Goal: Information Seeking & Learning: Learn about a topic

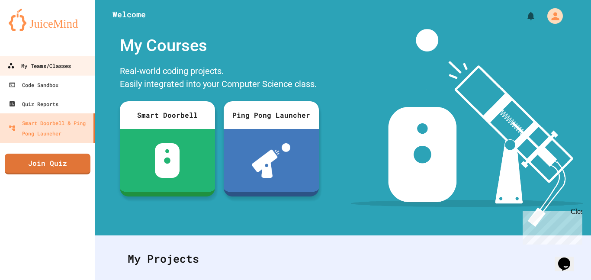
click at [77, 59] on link "My Teams/Classes" at bounding box center [48, 65] width 98 height 19
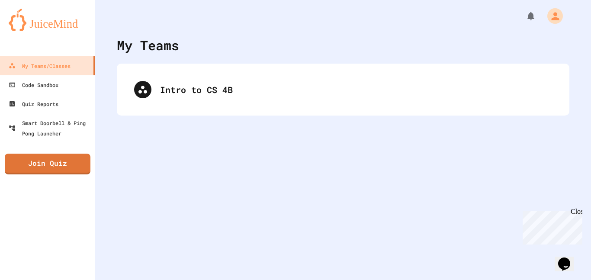
click at [218, 109] on div "Intro to CS 4B" at bounding box center [343, 90] width 453 height 52
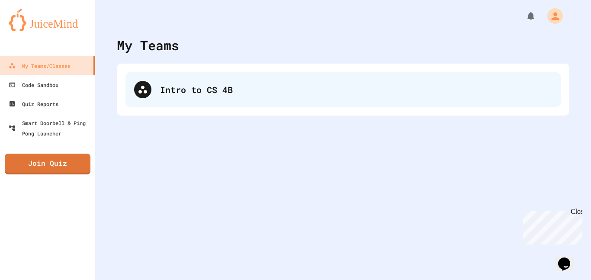
click at [179, 95] on div "Intro to CS 4B" at bounding box center [356, 89] width 392 height 13
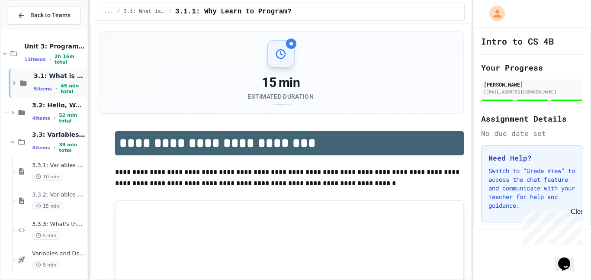
click at [22, 87] on icon at bounding box center [23, 83] width 10 height 8
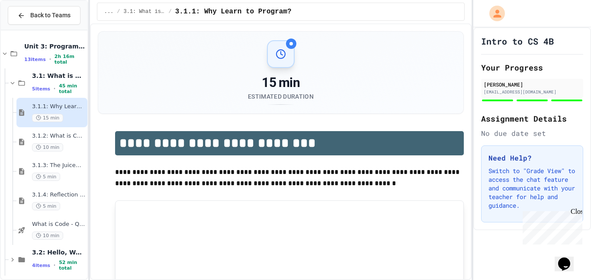
click at [23, 106] on div "3.1.1: Why Learn to Program? 15 min" at bounding box center [51, 112] width 71 height 29
click at [19, 83] on icon at bounding box center [22, 82] width 6 height 5
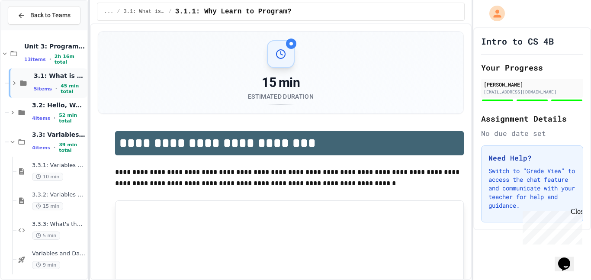
scroll to position [4, 0]
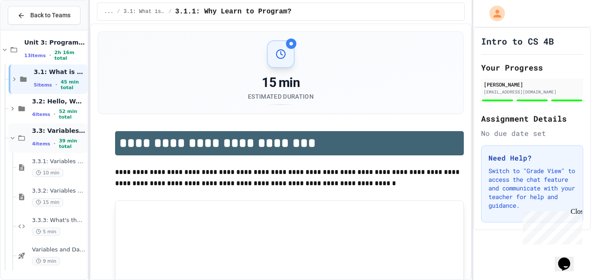
click at [20, 144] on div "3.3: Variables and Data Types 4 items • 39 min total" at bounding box center [48, 137] width 79 height 29
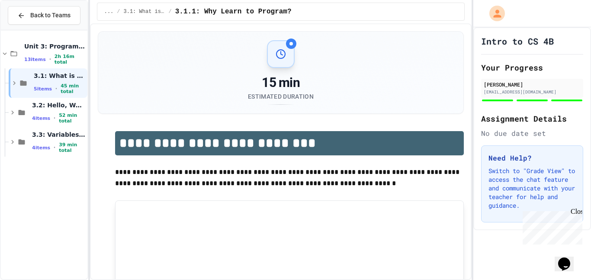
scroll to position [0, 0]
click at [38, 144] on div "4 items • 39 min total" at bounding box center [59, 147] width 54 height 11
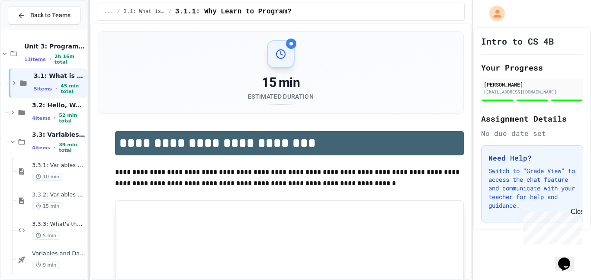
scroll to position [4, 0]
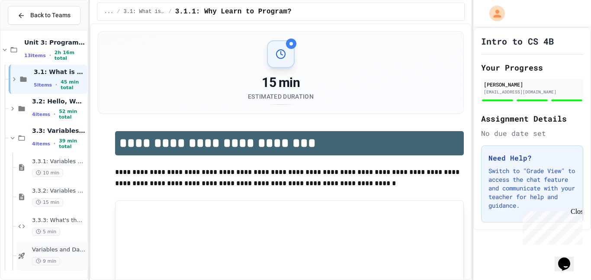
click at [55, 269] on div "Variables and Data types - quiz 9 min" at bounding box center [51, 255] width 71 height 29
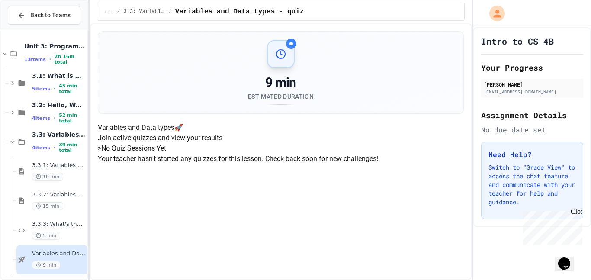
scroll to position [130, 0]
click at [19, 148] on div "3.3: Variables and Data Types 4 items • 39 min total" at bounding box center [48, 141] width 79 height 29
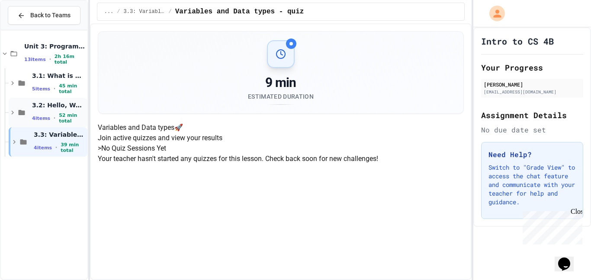
click at [24, 115] on icon at bounding box center [22, 112] width 6 height 5
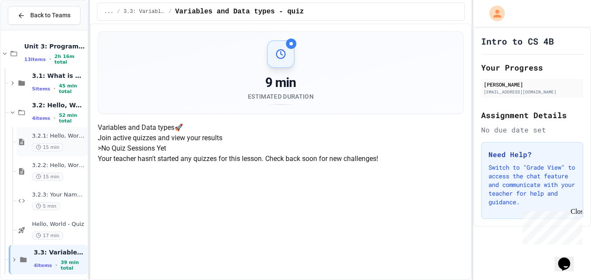
scroll to position [4, 0]
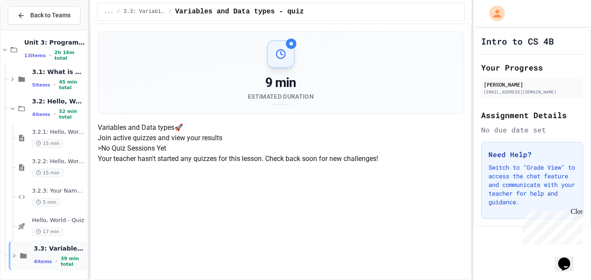
click at [51, 257] on div "4 items • 39 min total" at bounding box center [60, 261] width 52 height 11
click at [51, 257] on div "4 items • 39 min total" at bounding box center [59, 261] width 54 height 11
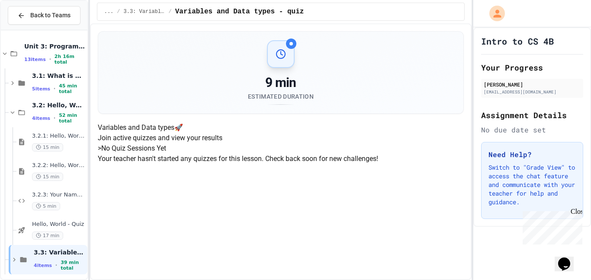
click at [51, 257] on div "3.3: Variables and Data Types 4 items • 39 min total" at bounding box center [60, 259] width 52 height 23
click at [54, 235] on span "17 min" at bounding box center [47, 235] width 31 height 8
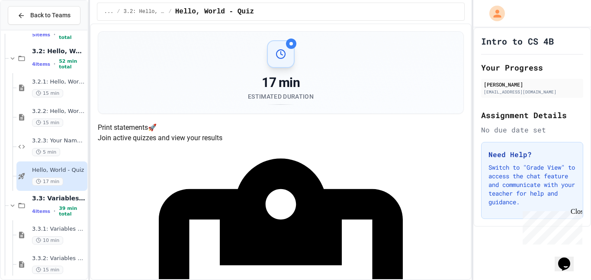
scroll to position [17, 0]
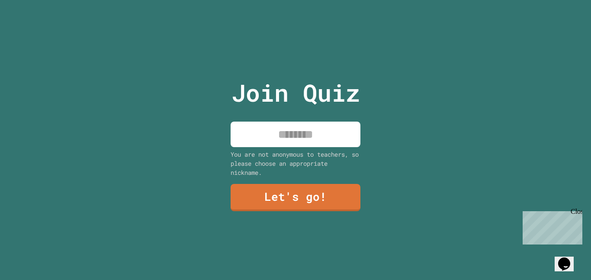
click at [302, 135] on input at bounding box center [296, 135] width 130 height 26
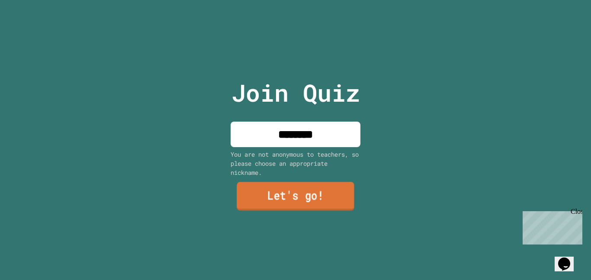
type input "********"
click at [239, 186] on link "Let's go!" at bounding box center [296, 196] width 118 height 29
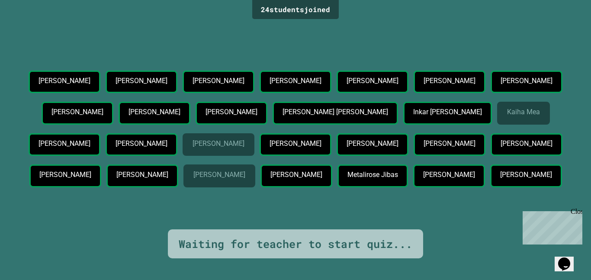
click at [559, 255] on p "Chat with us now!" at bounding box center [551, 259] width 56 height 8
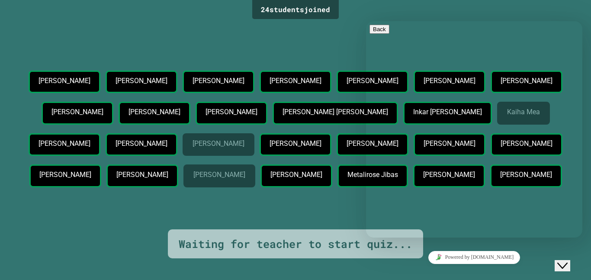
click at [568, 260] on icon "Close Chat This icon closes the chat window." at bounding box center [562, 265] width 10 height 10
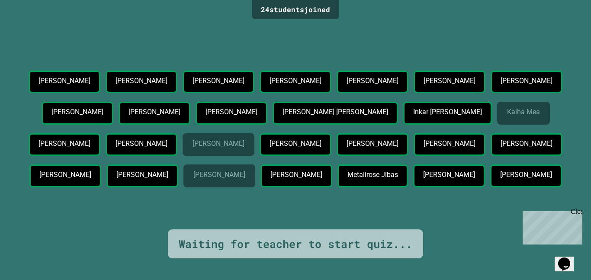
drag, startPoint x: 418, startPoint y: 81, endPoint x: 479, endPoint y: 183, distance: 119.4
click at [479, 183] on div "Raylee Bravo Josue Reyes Chloe Allred Christopher Sandoval Bobbi Lopez Sebastia…" at bounding box center [296, 131] width 548 height 120
click at [178, 183] on div "Carolyn Westmoreland" at bounding box center [142, 175] width 72 height 23
drag, startPoint x: 460, startPoint y: 160, endPoint x: 332, endPoint y: 104, distance: 139.7
click at [332, 104] on div "Raylee Bravo Josue Reyes Chloe Allred Christopher Sandoval Bobbi Lopez Sebastia…" at bounding box center [296, 131] width 548 height 120
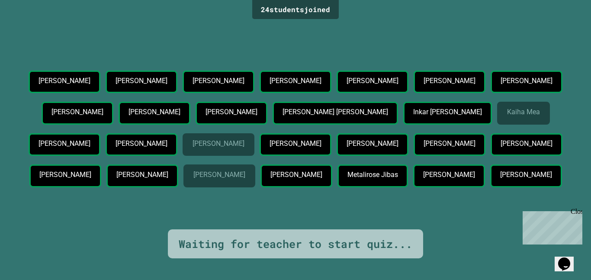
click at [332, 104] on div "Raylee Bravo Josue Reyes Chloe Allred Christopher Sandoval Bobbi Lopez Sebastia…" at bounding box center [296, 131] width 548 height 120
drag, startPoint x: 72, startPoint y: 117, endPoint x: 128, endPoint y: 135, distance: 58.4
click at [196, 128] on div "Luca Pangburn" at bounding box center [232, 115] width 72 height 26
drag, startPoint x: 173, startPoint y: 194, endPoint x: 267, endPoint y: 196, distance: 93.9
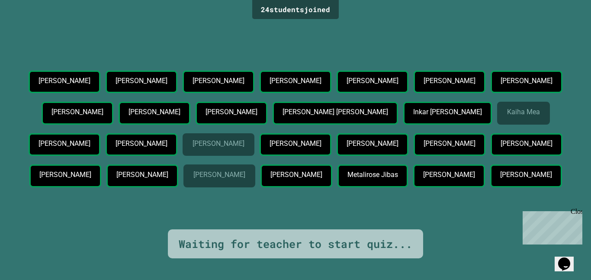
click at [491, 156] on div "Pauliana Bungitak" at bounding box center [527, 144] width 72 height 23
copy p "Pauliana Bungitak"
click at [269, 20] on div "24 student s joined Raylee Bravo Josue Reyes Chloe Allred Christopher Sandoval …" at bounding box center [295, 140] width 591 height 280
click at [491, 156] on div "Pauliana Bungitak" at bounding box center [527, 144] width 72 height 23
drag, startPoint x: 295, startPoint y: 186, endPoint x: 338, endPoint y: 190, distance: 43.9
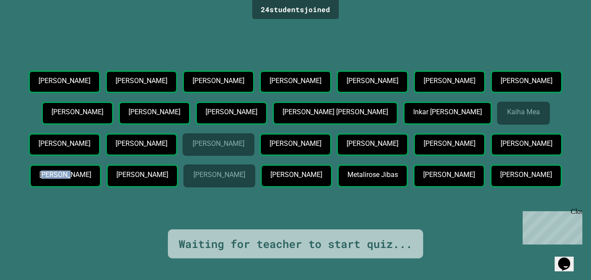
click at [91, 179] on p "Joshua Langidrik" at bounding box center [64, 175] width 51 height 8
drag, startPoint x: 293, startPoint y: 193, endPoint x: 386, endPoint y: 186, distance: 93.3
click at [101, 186] on div "Joshua Langidrik" at bounding box center [65, 175] width 72 height 23
copy p "Joshua Langidrik"
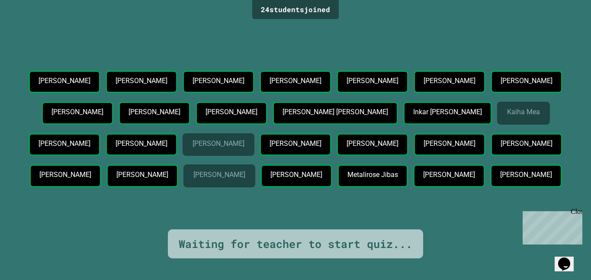
drag, startPoint x: 335, startPoint y: 86, endPoint x: 474, endPoint y: 85, distance: 138.5
click at [113, 102] on div "Briny Rodriguez Rodriguez" at bounding box center [78, 113] width 72 height 23
copy p "Briny Rodriguez Rodriguez"
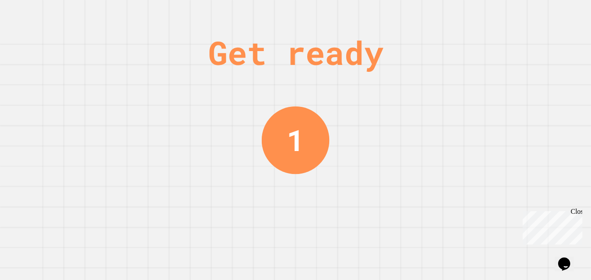
click at [437, 119] on div "Get ready 1" at bounding box center [295, 140] width 591 height 280
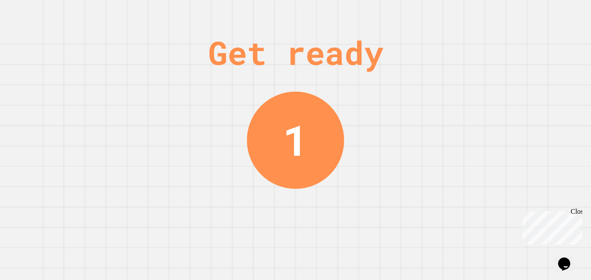
click at [437, 119] on div "Get ready 1" at bounding box center [295, 140] width 591 height 280
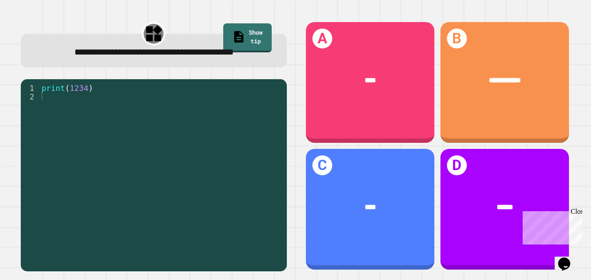
click at [286, 132] on div "1 2 print ( 1234 ) XXXXXXXXXXXXXXXXXXXXXXXXXXXXXXXXXXXXXXXXXXXXXXXXXXXXXXXXXXXX…" at bounding box center [154, 175] width 266 height 192
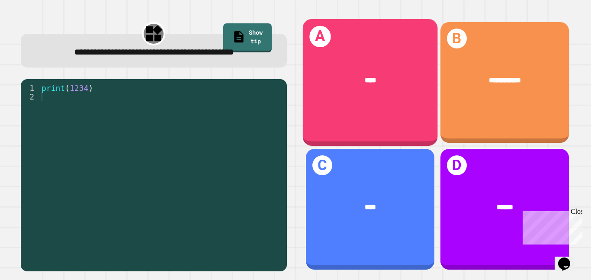
click at [370, 117] on div "A ****" at bounding box center [369, 82] width 135 height 127
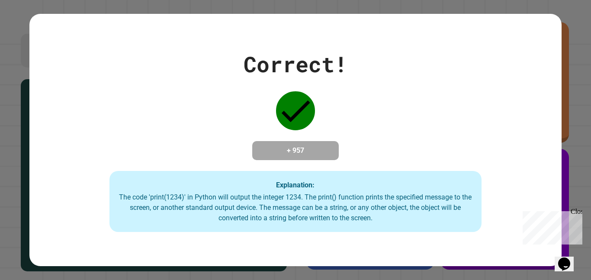
click at [381, 154] on div "Correct! + 957 Explanation: The code 'print(1234)' in Python will output the in…" at bounding box center [295, 140] width 532 height 184
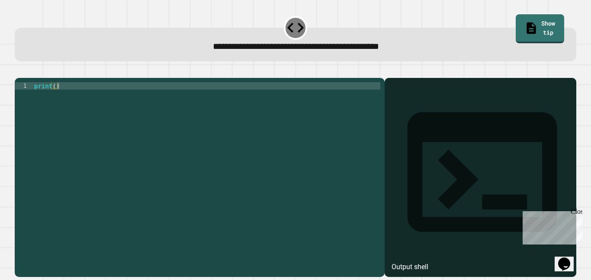
click at [167, 90] on div "1 print ( ) XXXXXXXXXXXXXXXXXXXXXXXXXXXXXXXXXXXXXXXXXXXXXXXXXXXXXXXXXXXXXXXXXXX…" at bounding box center [200, 177] width 370 height 199
click at [55, 100] on div "print ( )" at bounding box center [206, 174] width 348 height 184
click at [19, 71] on icon "button" at bounding box center [19, 71] width 0 height 0
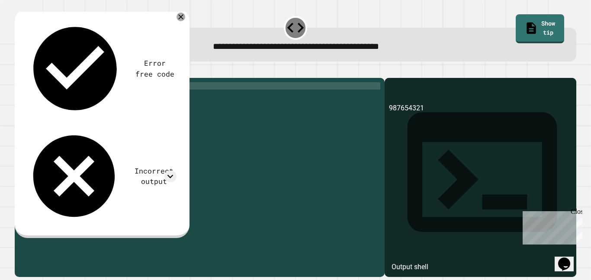
click at [424, 178] on div "987654321" at bounding box center [480, 190] width 183 height 174
click at [240, 183] on div "print ( 987654321 )" at bounding box center [206, 174] width 348 height 184
click at [180, 19] on icon at bounding box center [181, 17] width 10 height 10
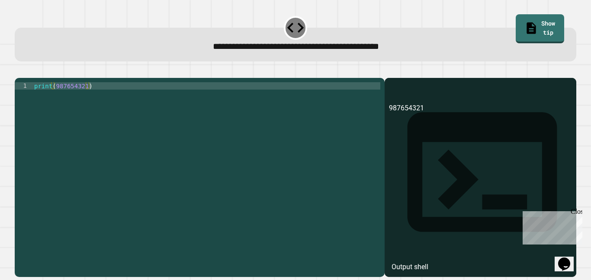
click at [27, 75] on icon "button" at bounding box center [25, 76] width 5 height 6
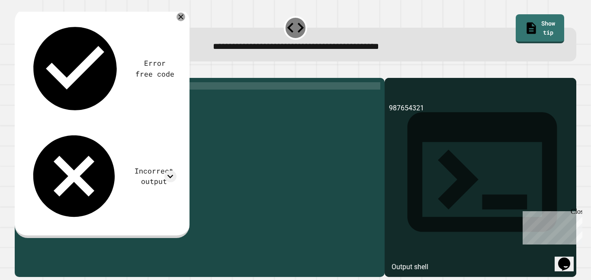
click at [56, 78] on div at bounding box center [296, 73] width 562 height 10
click at [33, 27] on icon at bounding box center [75, 69] width 84 height 84
click at [171, 170] on icon at bounding box center [170, 176] width 12 height 12
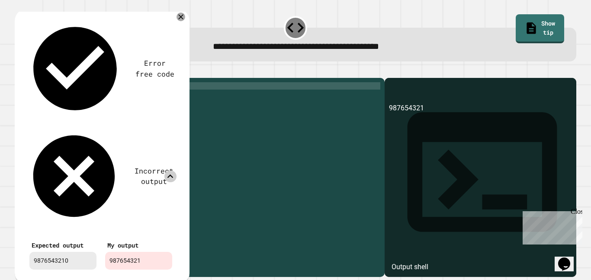
click at [171, 170] on icon at bounding box center [170, 176] width 12 height 12
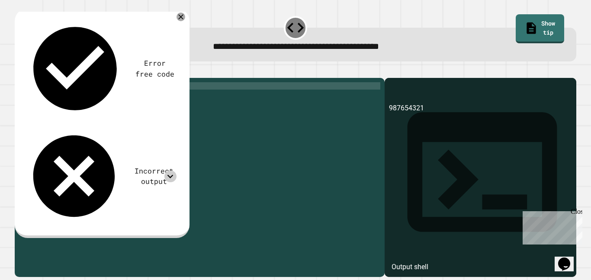
click at [85, 99] on div "print ( 987654321 )" at bounding box center [206, 174] width 348 height 184
type textarea "**********"
click at [19, 71] on icon "button" at bounding box center [19, 71] width 0 height 0
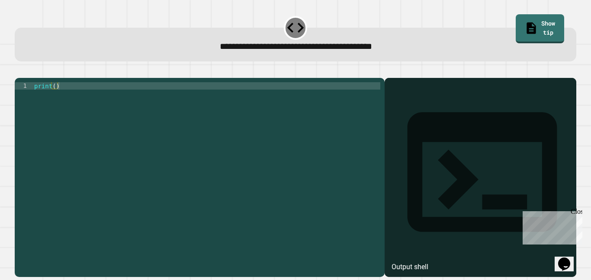
click at [55, 100] on div "print ( )" at bounding box center [206, 174] width 348 height 184
type textarea "**********"
click at [19, 71] on icon "button" at bounding box center [19, 71] width 0 height 0
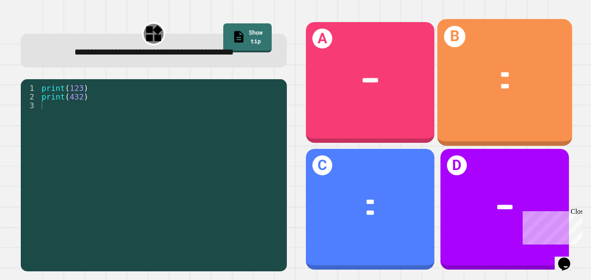
click at [510, 63] on div "*** ***" at bounding box center [504, 80] width 135 height 52
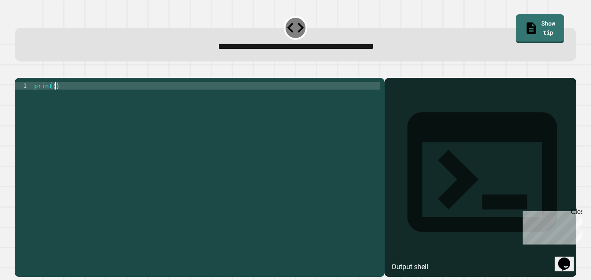
click at [56, 100] on div "print ( )" at bounding box center [206, 174] width 348 height 184
type textarea "**********"
click at [19, 71] on icon "button" at bounding box center [19, 71] width 0 height 0
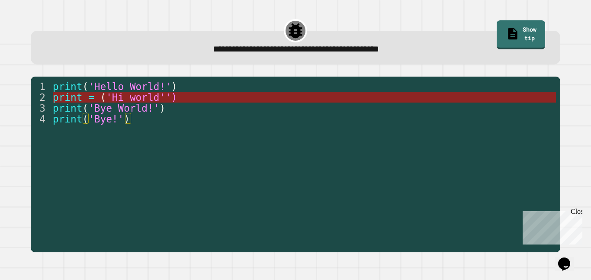
click at [151, 96] on span "'Hi world'')" at bounding box center [141, 97] width 71 height 11
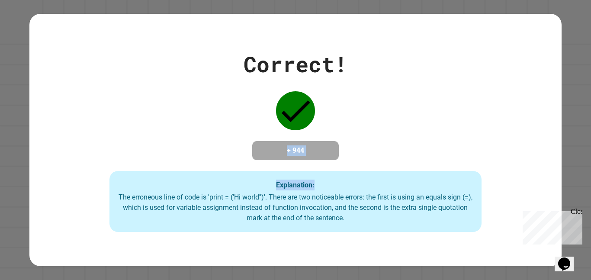
drag, startPoint x: 123, startPoint y: 198, endPoint x: 244, endPoint y: 128, distance: 140.2
click at [244, 128] on div "Correct! + 944 Explanation: The erroneous line of code is 'print = ('Hi world''…" at bounding box center [295, 140] width 532 height 184
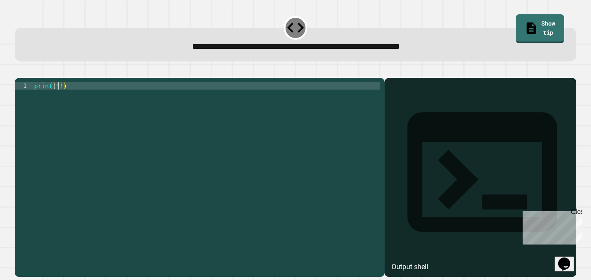
click at [58, 99] on div "print ( '' )" at bounding box center [206, 174] width 348 height 184
click at [68, 99] on div "print ( 'It' s a beautiful day )" at bounding box center [206, 174] width 348 height 184
type textarea "**********"
click at [19, 71] on button "button" at bounding box center [19, 71] width 0 height 0
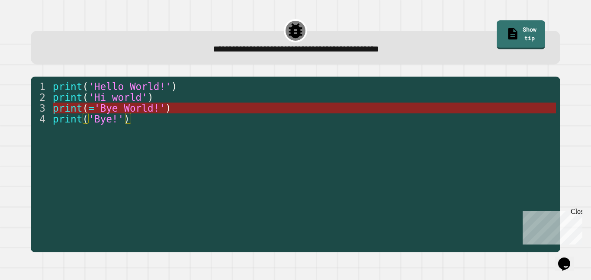
click at [135, 109] on span "'Bye World!'" at bounding box center [129, 108] width 71 height 11
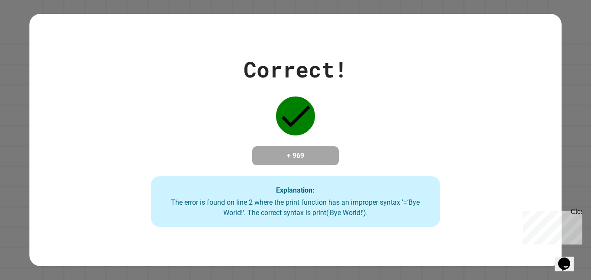
click at [559, 255] on p "Chat with us now!" at bounding box center [551, 259] width 56 height 8
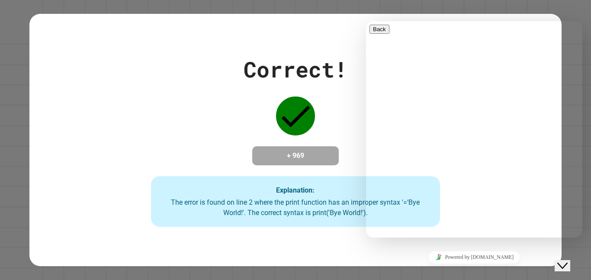
click at [559, 260] on div "Close Chat This icon closes the chat window." at bounding box center [562, 265] width 10 height 10
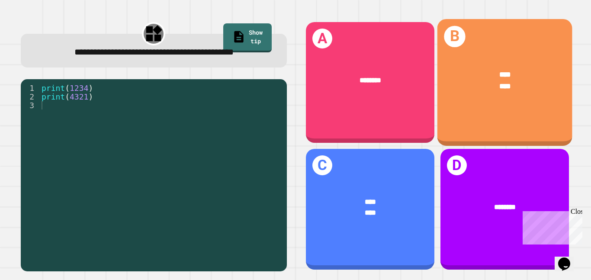
click at [492, 122] on div "B **** ****" at bounding box center [504, 82] width 135 height 127
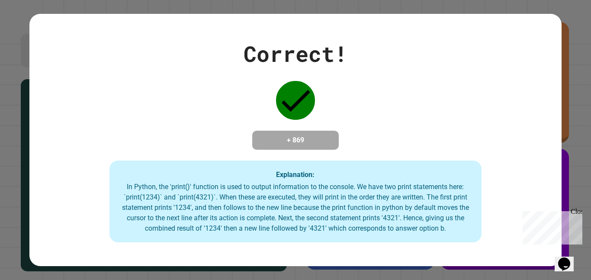
click at [492, 122] on div "Correct! + 869 Explanation: In Python, the 'print()' function is used to output…" at bounding box center [295, 140] width 532 height 205
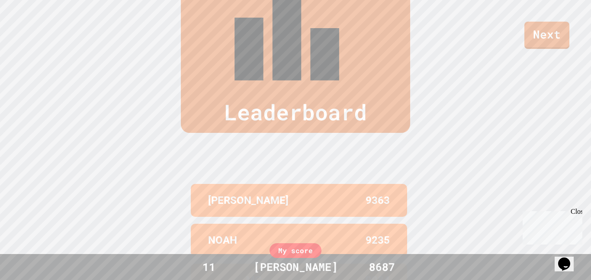
scroll to position [357, 0]
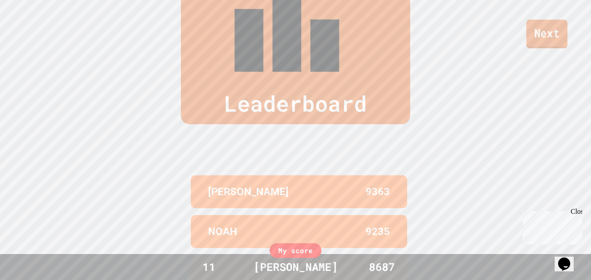
click at [561, 33] on link "Next" at bounding box center [546, 33] width 41 height 29
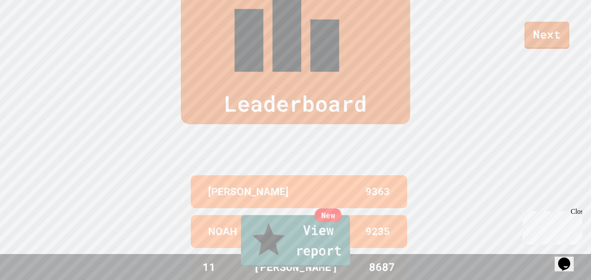
click at [290, 260] on link "New View report" at bounding box center [295, 241] width 109 height 52
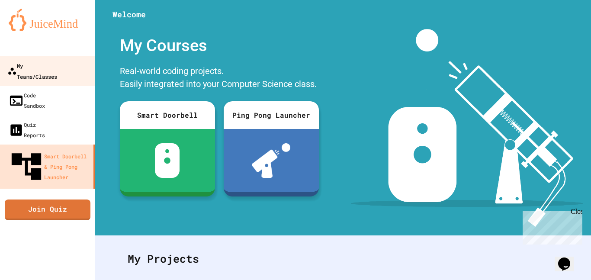
click at [42, 67] on div "My Teams/Classes" at bounding box center [32, 70] width 50 height 21
